Goal: Check status: Check status

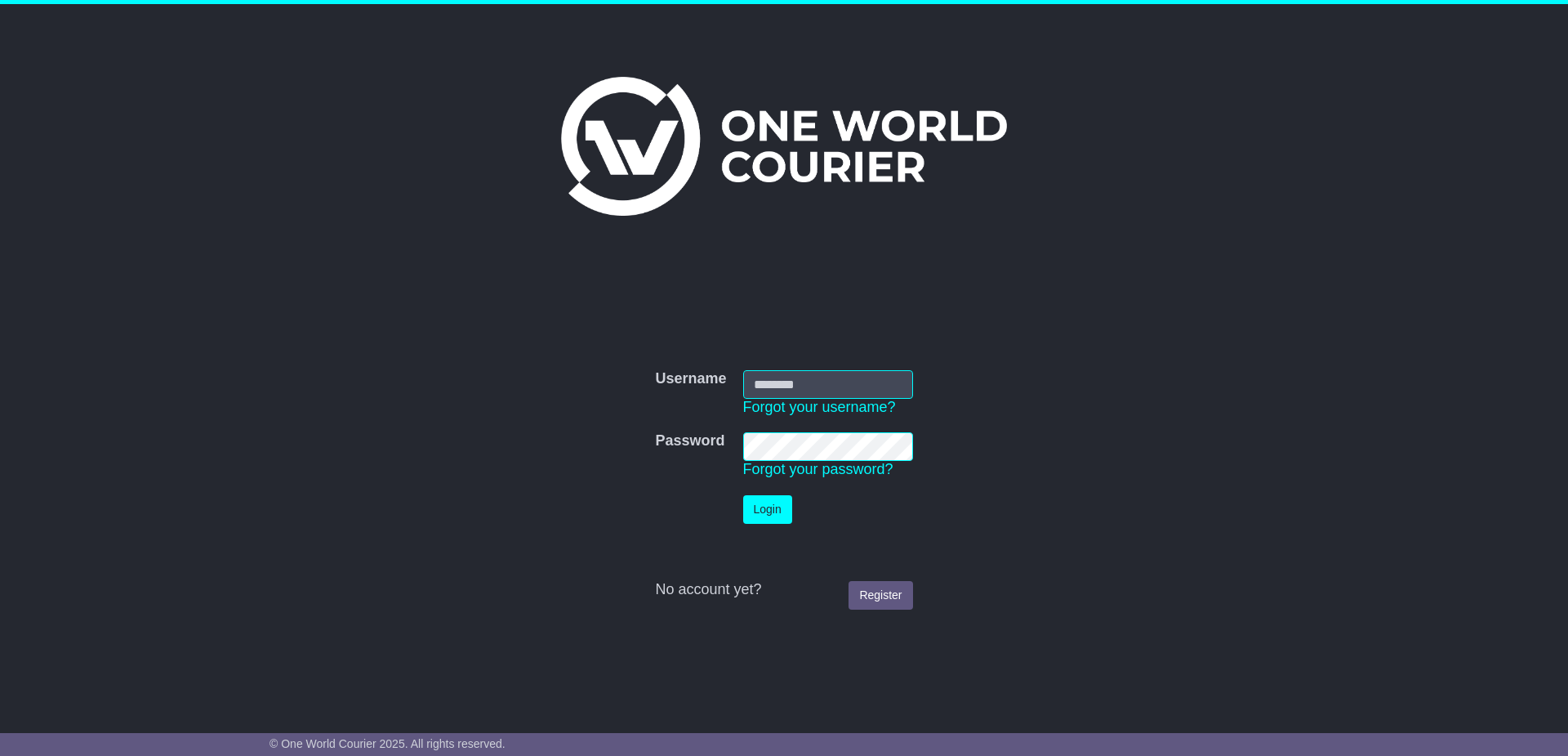
type input "**********"
click at [778, 506] on button "Login" at bounding box center [768, 508] width 49 height 28
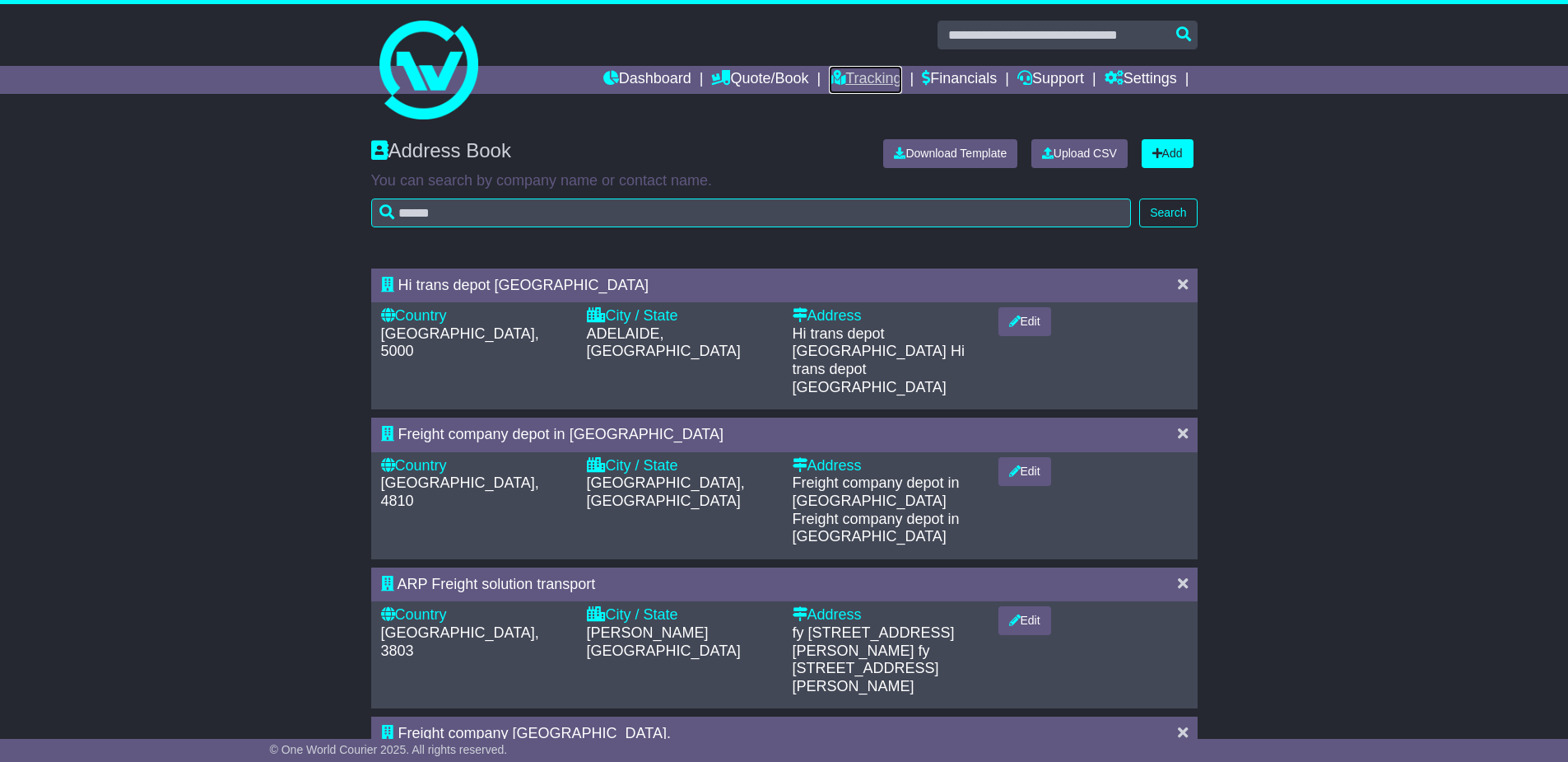
click at [877, 78] on link "Tracking" at bounding box center [865, 79] width 73 height 28
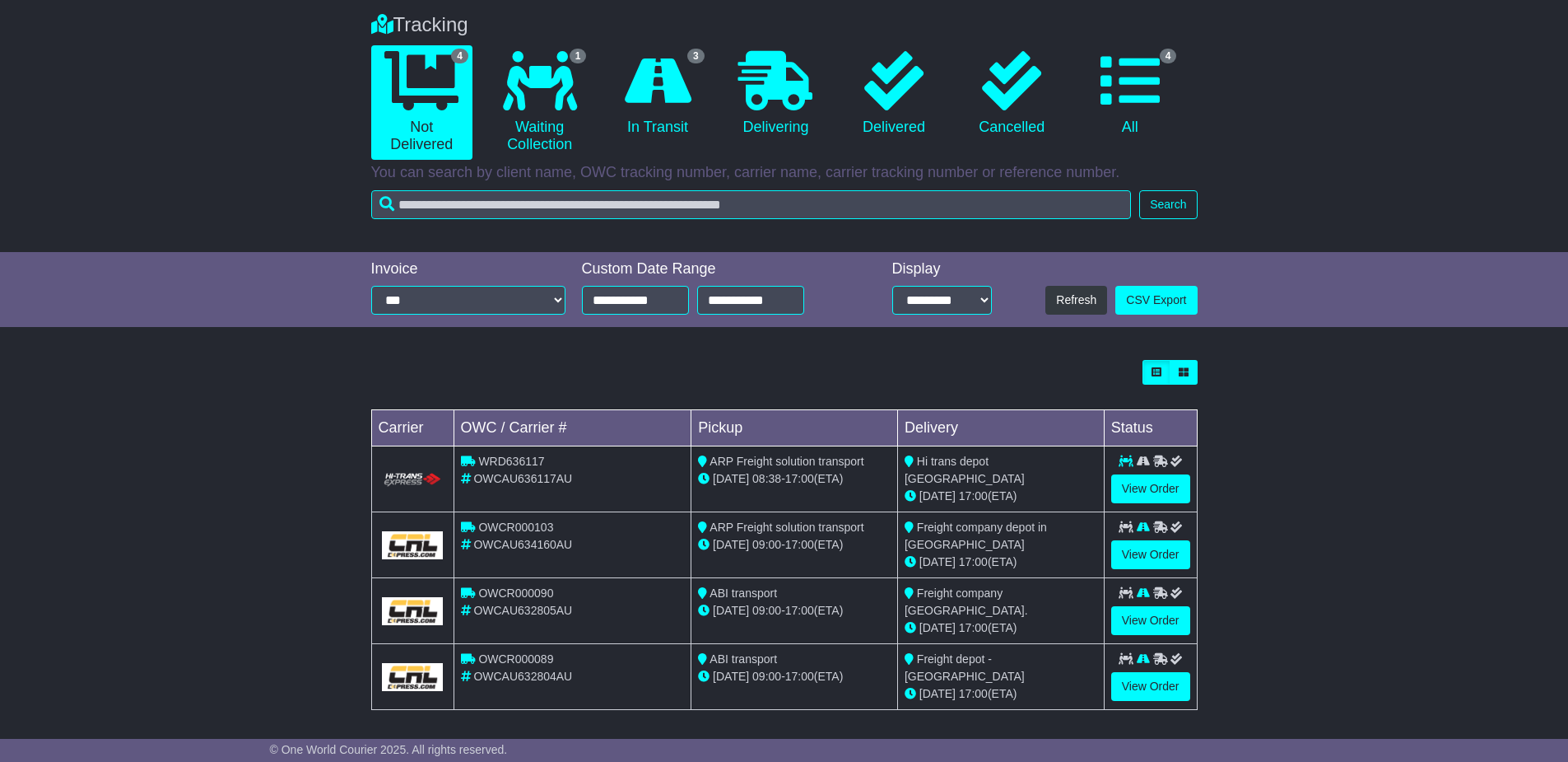
scroll to position [127, 0]
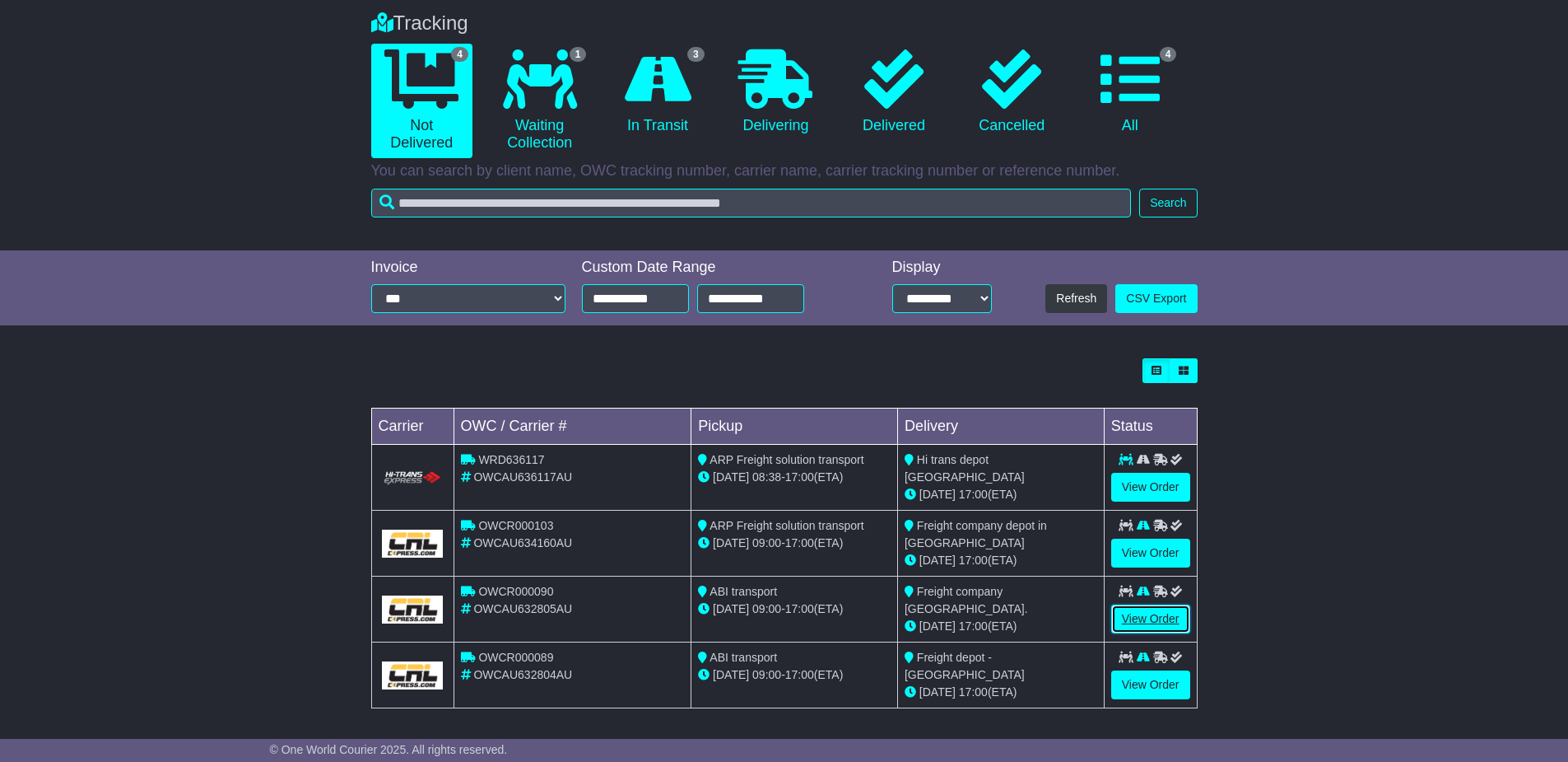
click at [1157, 621] on link "View Order" at bounding box center [1151, 618] width 79 height 29
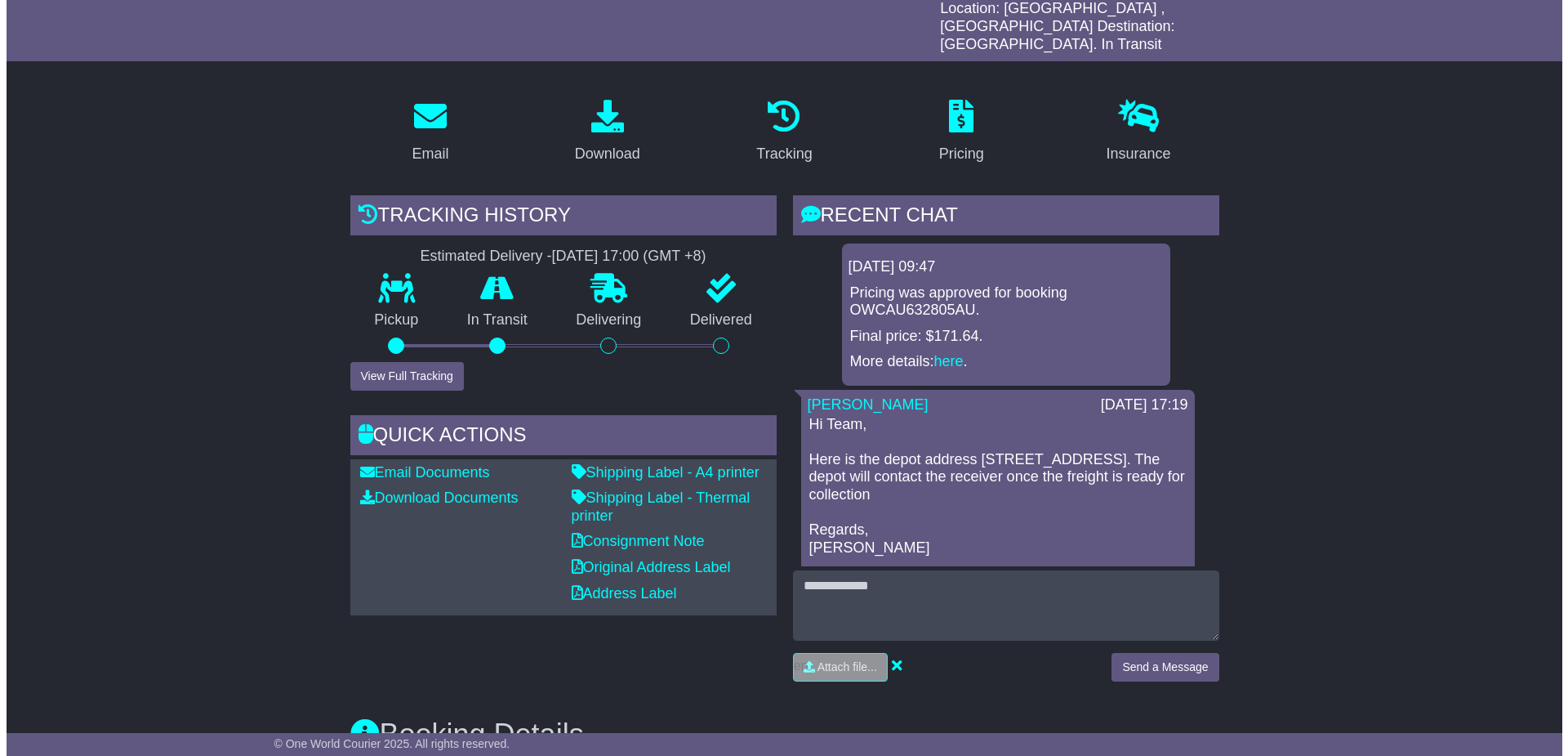
scroll to position [270, 0]
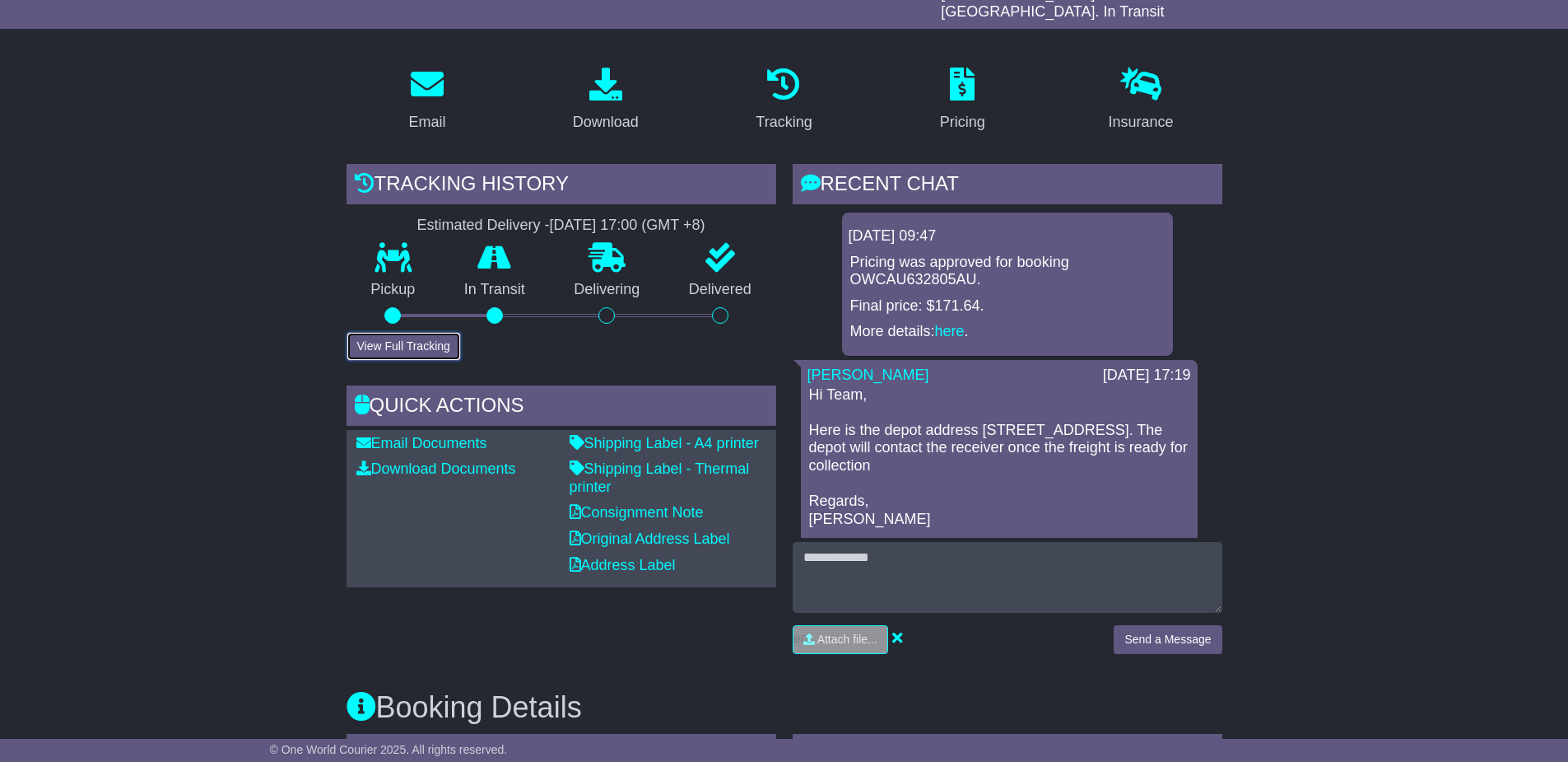
click at [387, 332] on button "View Full Tracking" at bounding box center [404, 346] width 114 height 29
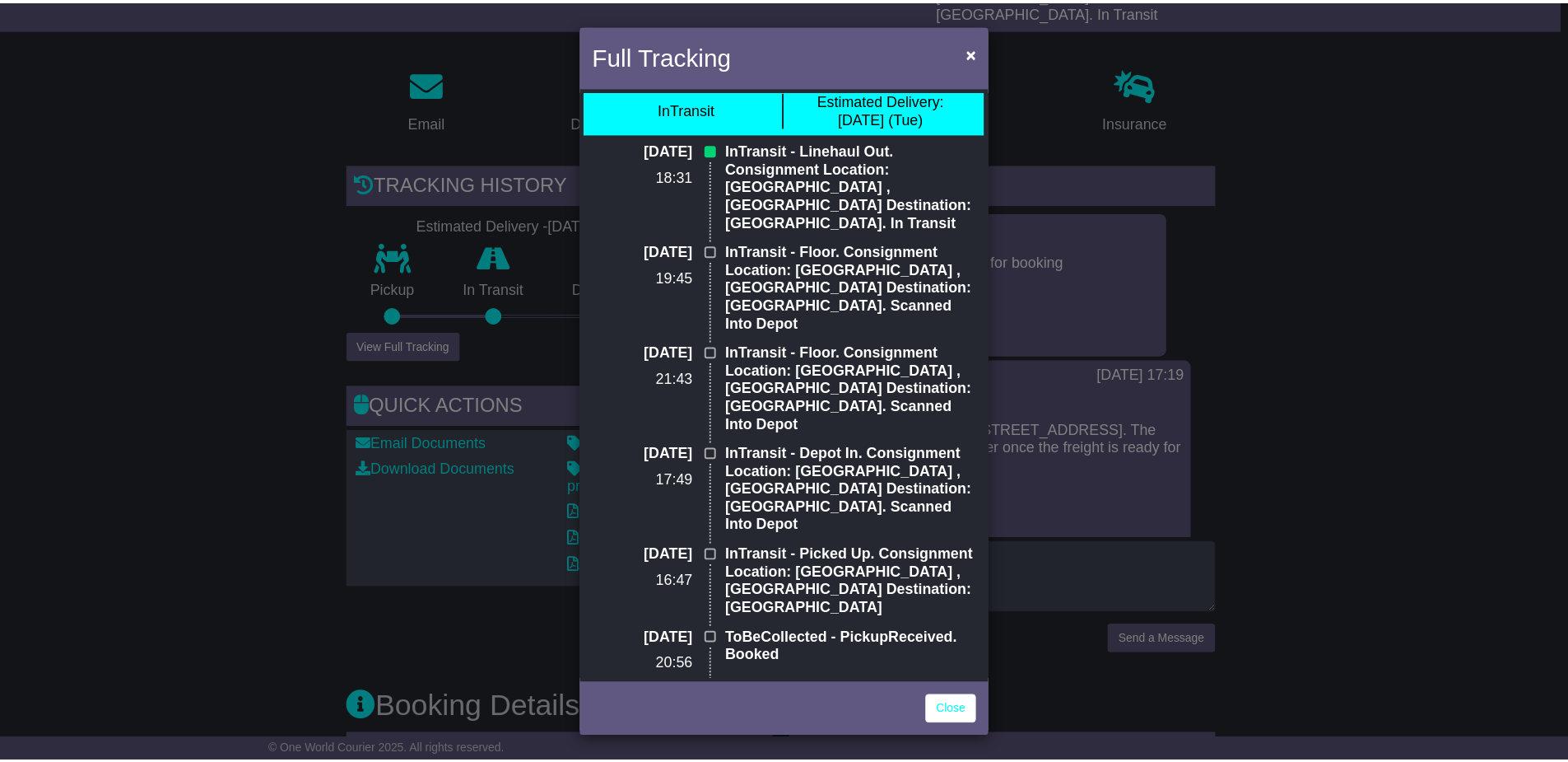
scroll to position [0, 0]
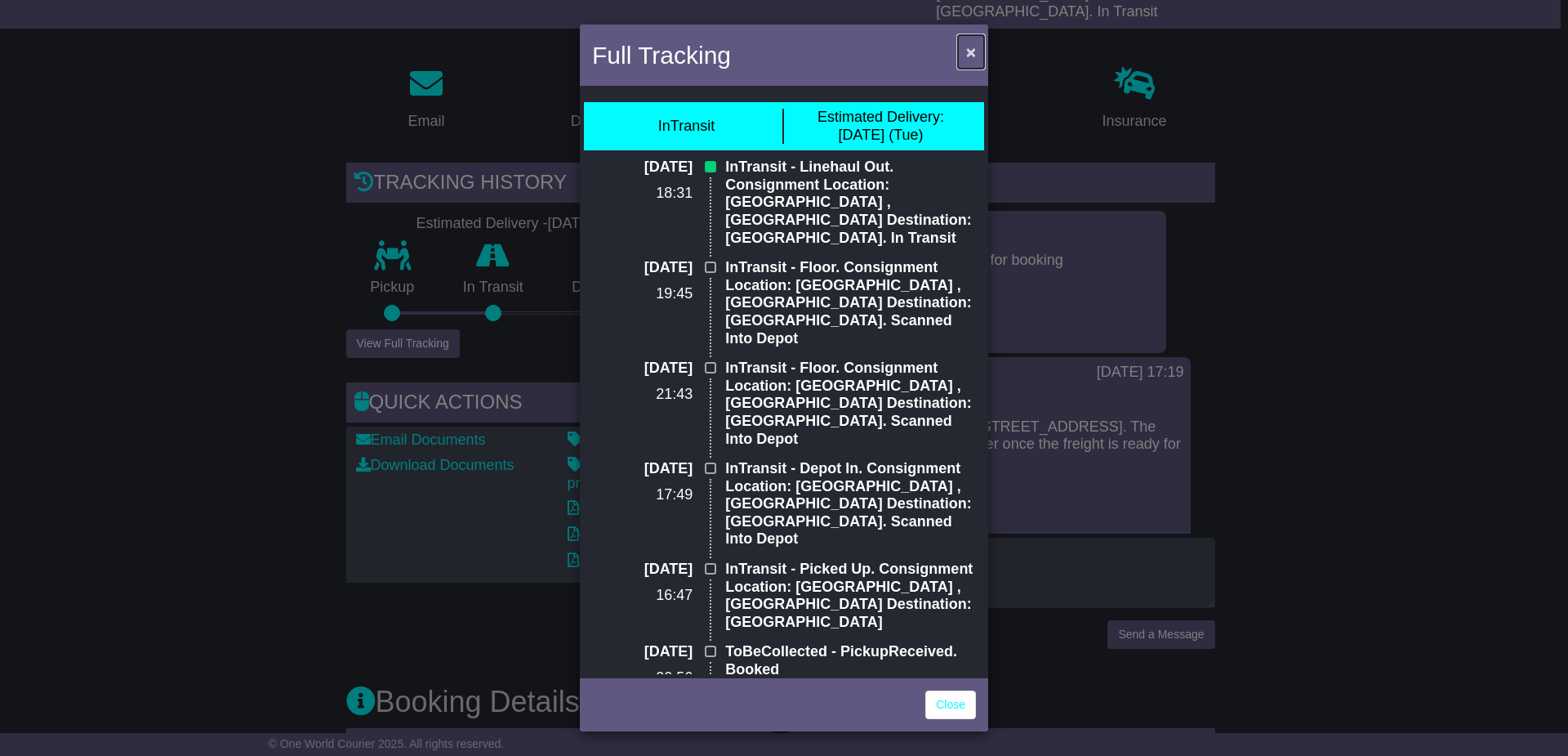
click at [969, 53] on span "×" at bounding box center [970, 51] width 10 height 19
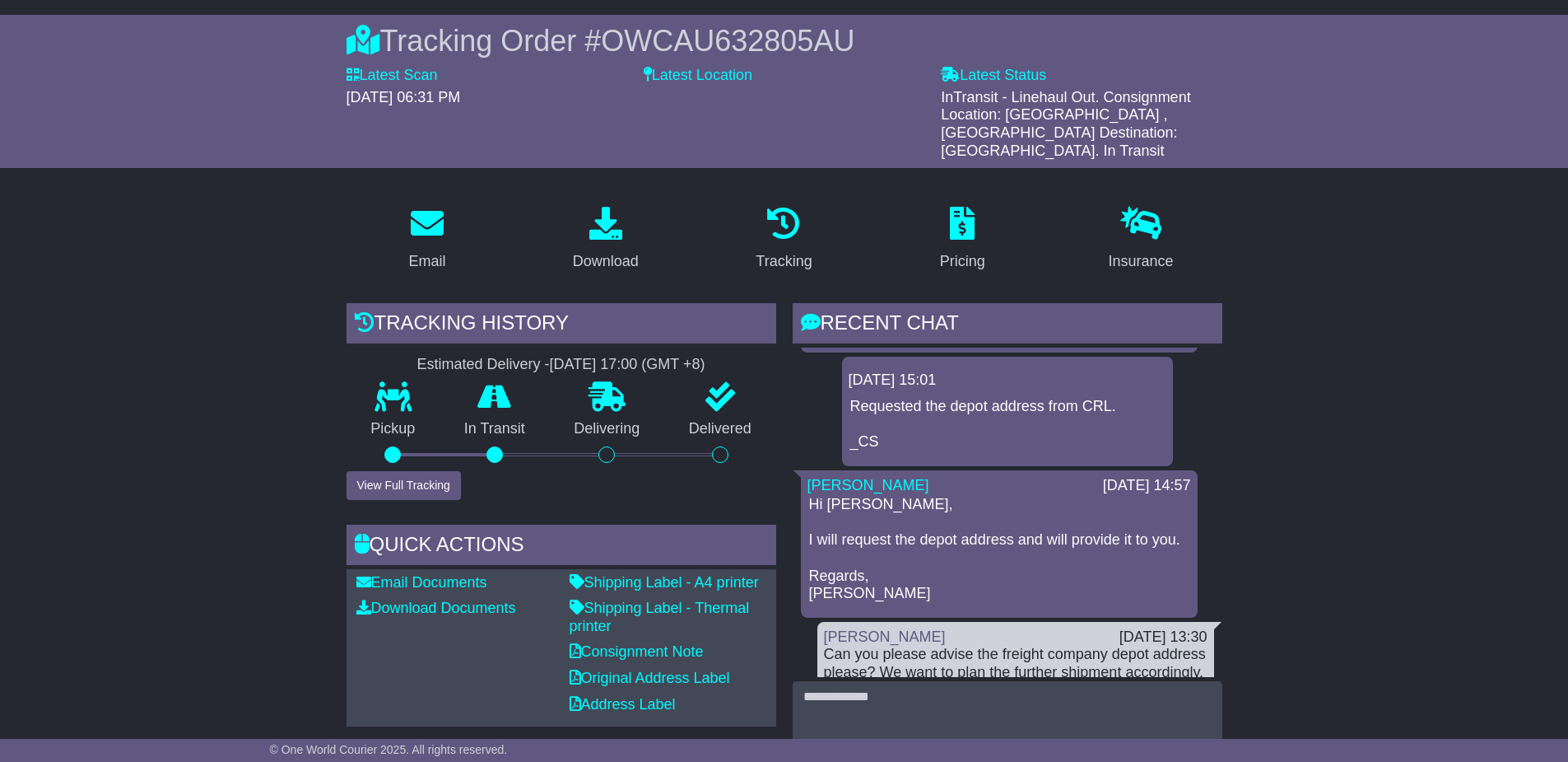
scroll to position [165, 0]
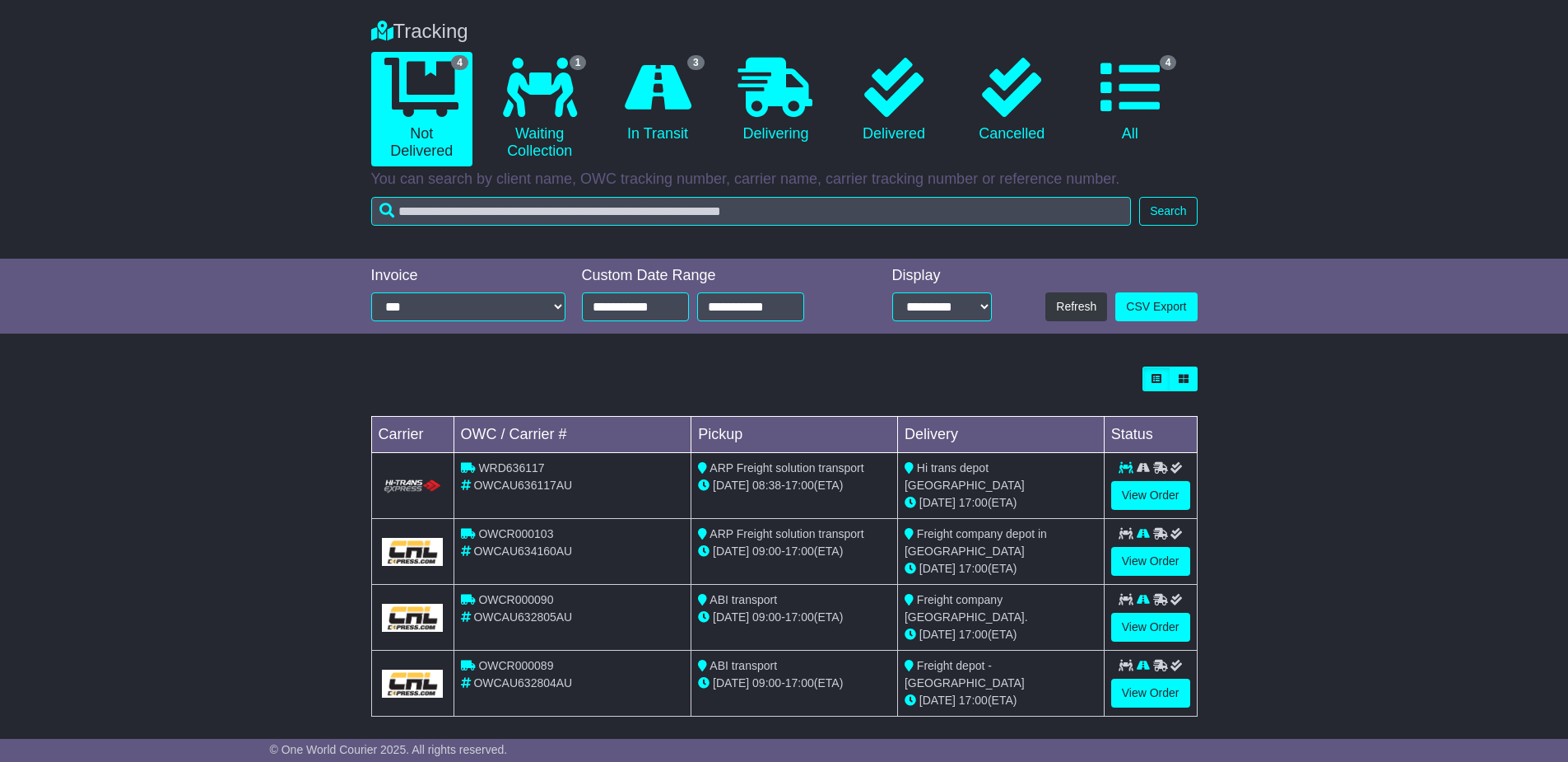
scroll to position [127, 0]
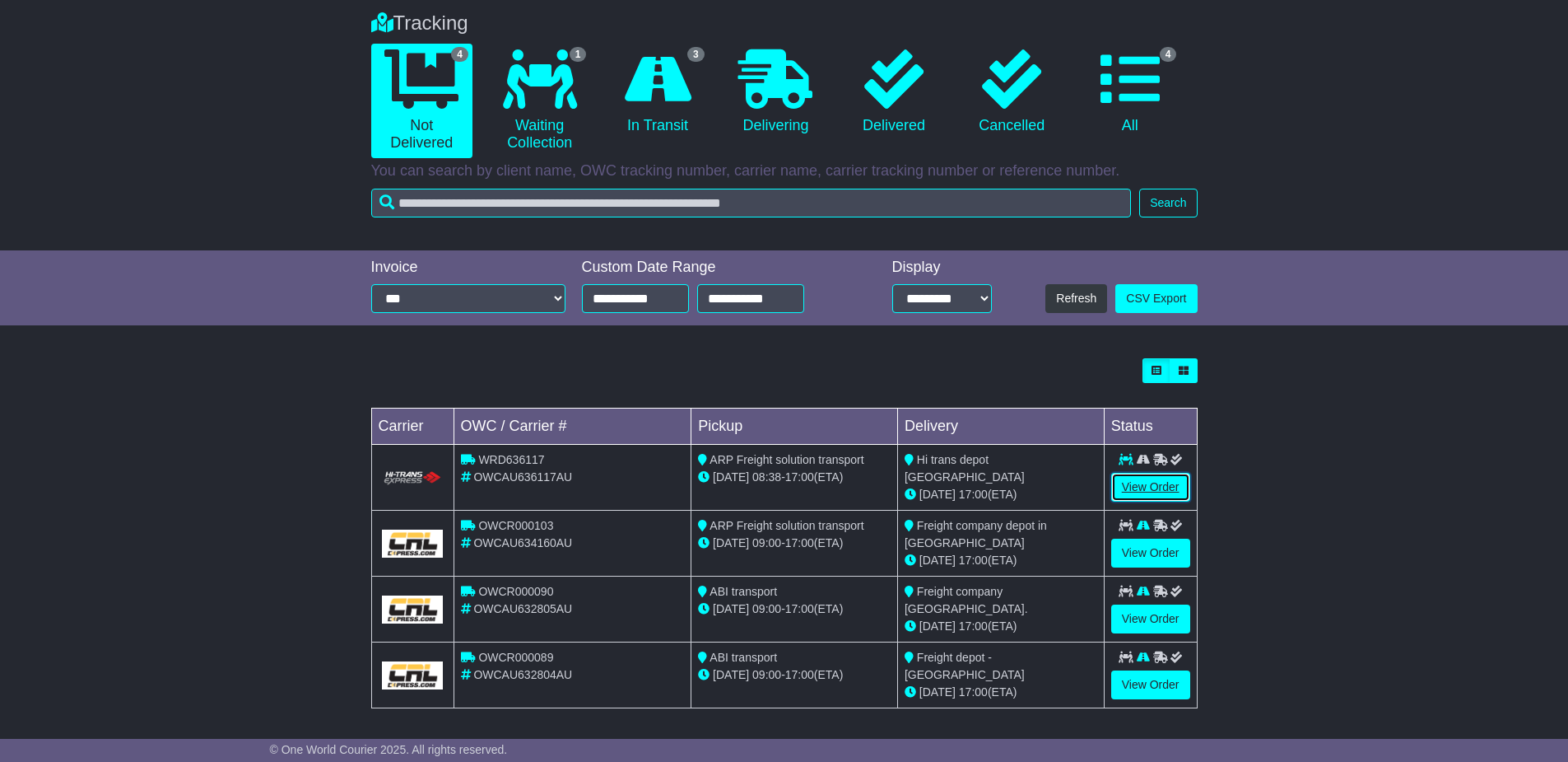
click at [1142, 486] on link "View Order" at bounding box center [1151, 487] width 79 height 29
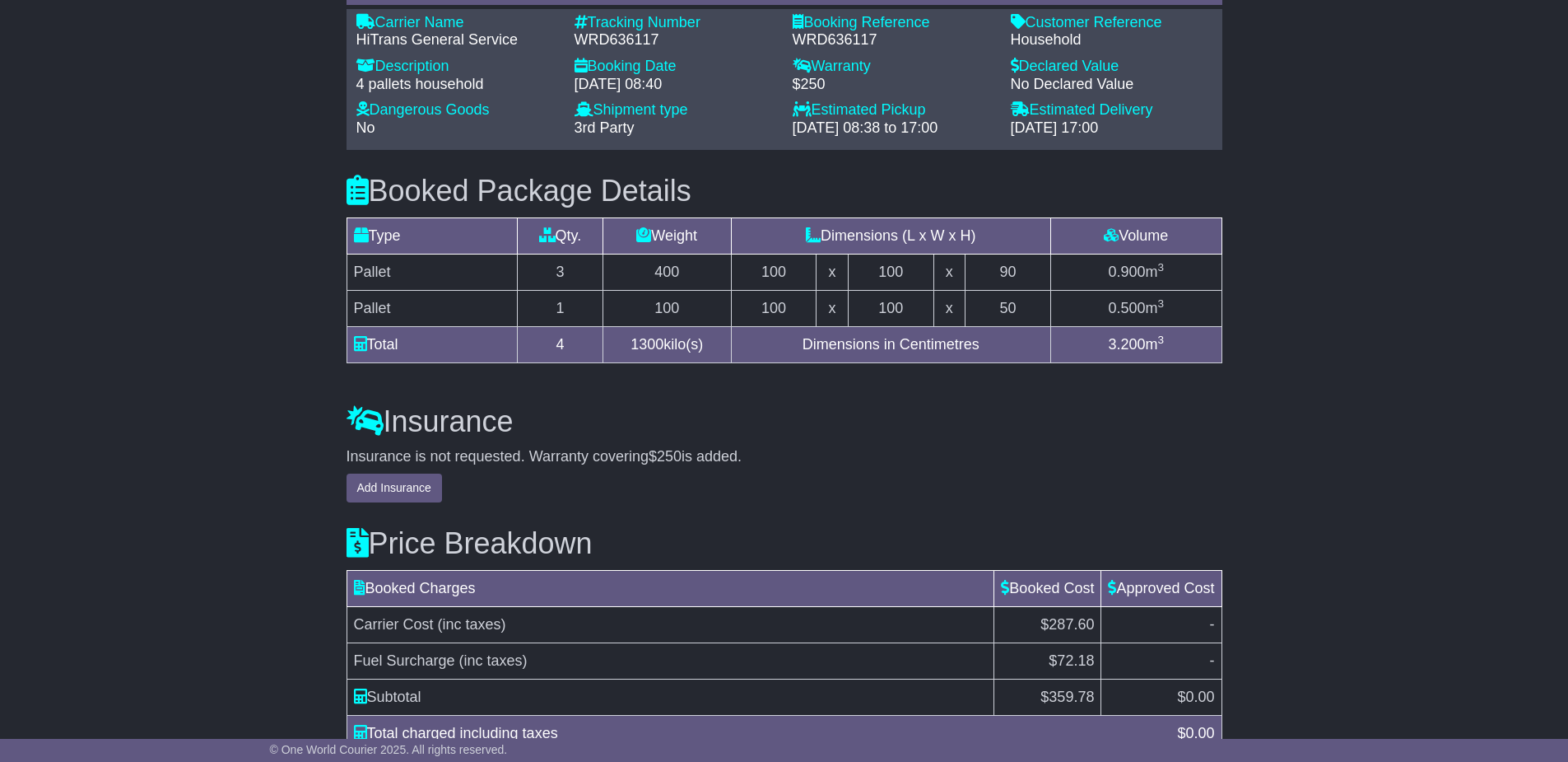
scroll to position [1512, 0]
